Goal: Transaction & Acquisition: Subscribe to service/newsletter

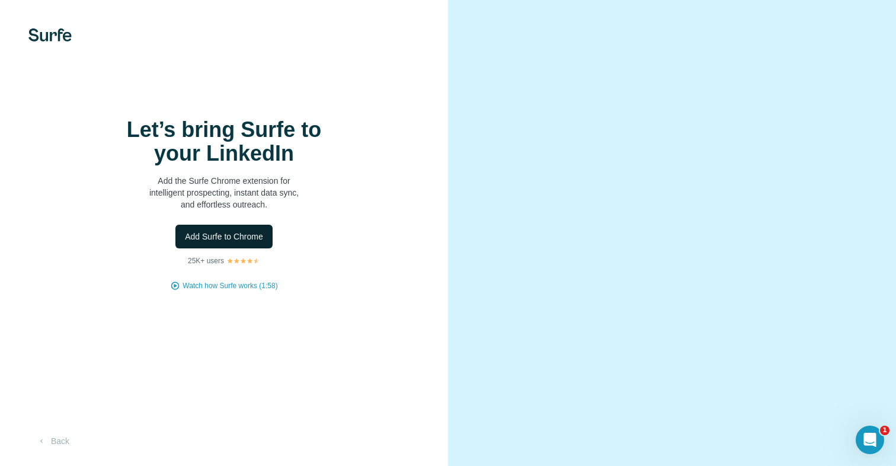
click at [244, 242] on span "Add Surfe to Chrome" at bounding box center [224, 236] width 78 height 12
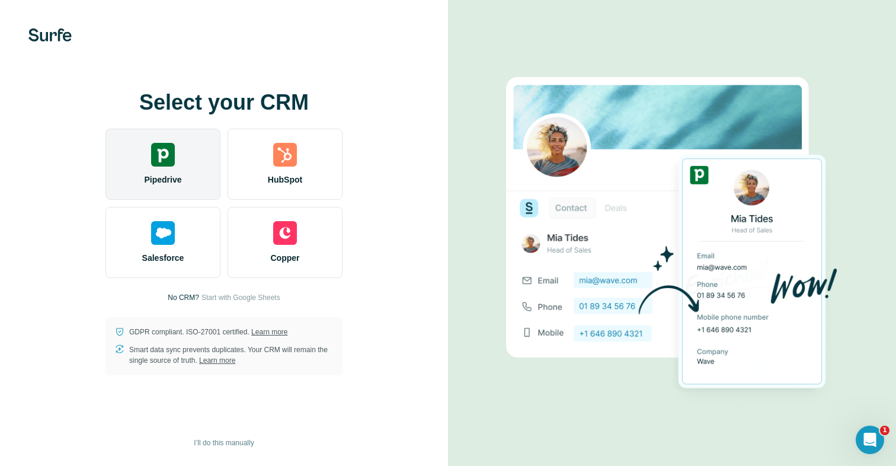
click at [157, 182] on span "Pipedrive" at bounding box center [162, 180] width 37 height 12
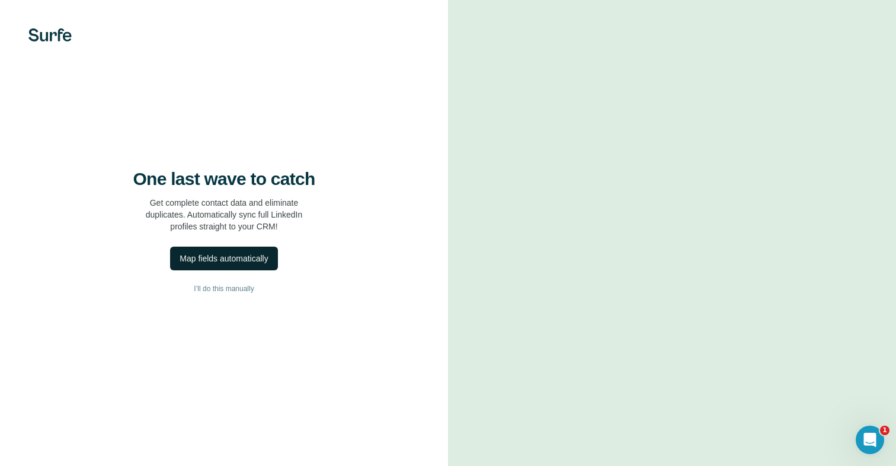
click at [254, 264] on div "Map fields automatically" at bounding box center [224, 258] width 88 height 12
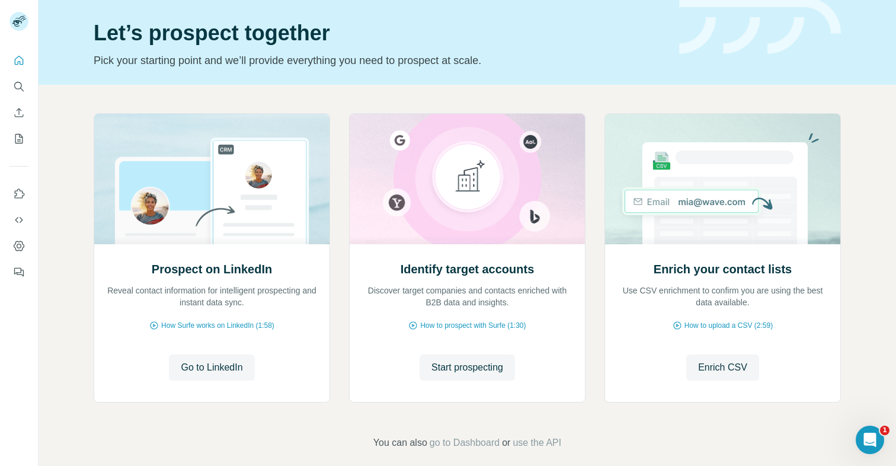
scroll to position [46, 0]
